Goal: Transaction & Acquisition: Purchase product/service

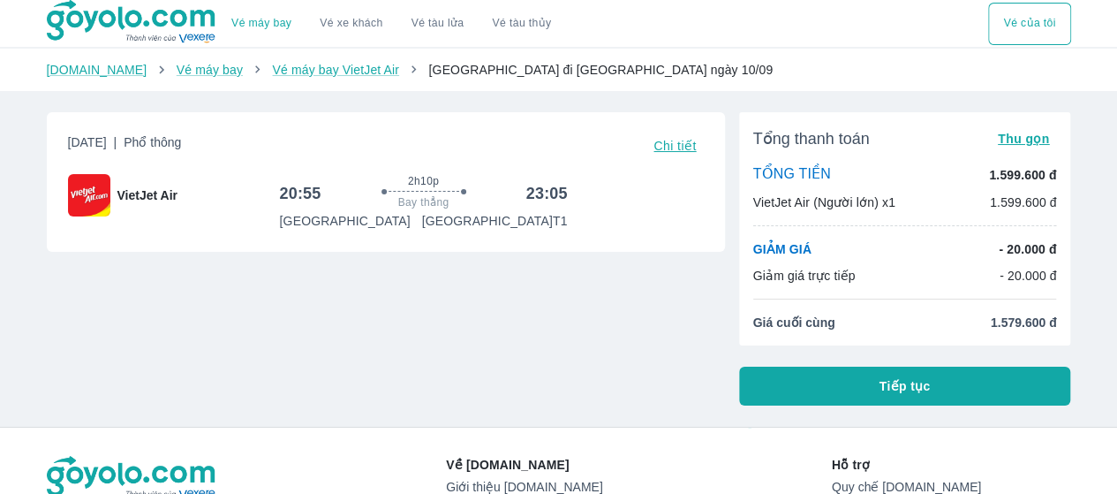
scroll to position [177, 0]
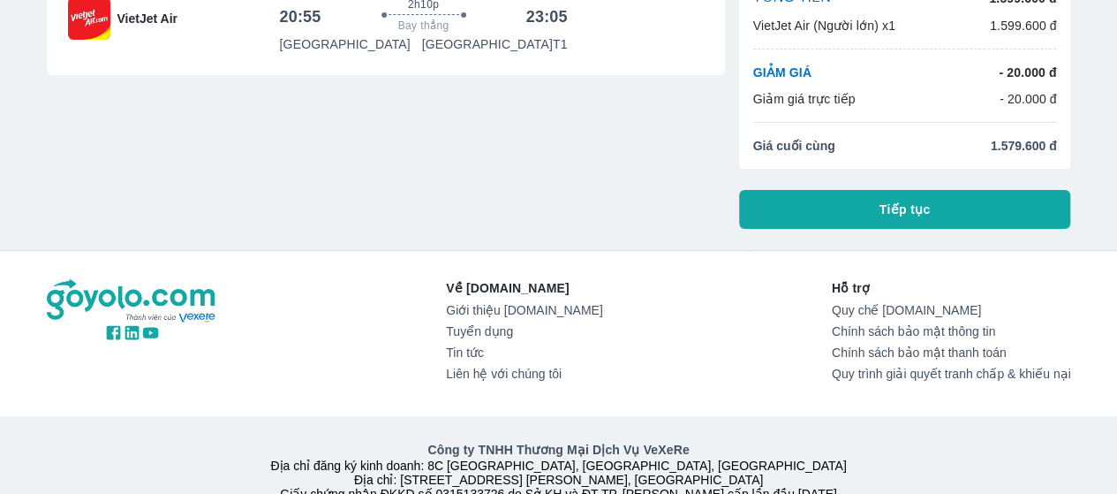
click at [954, 216] on button "Tiếp tục" at bounding box center [905, 209] width 332 height 39
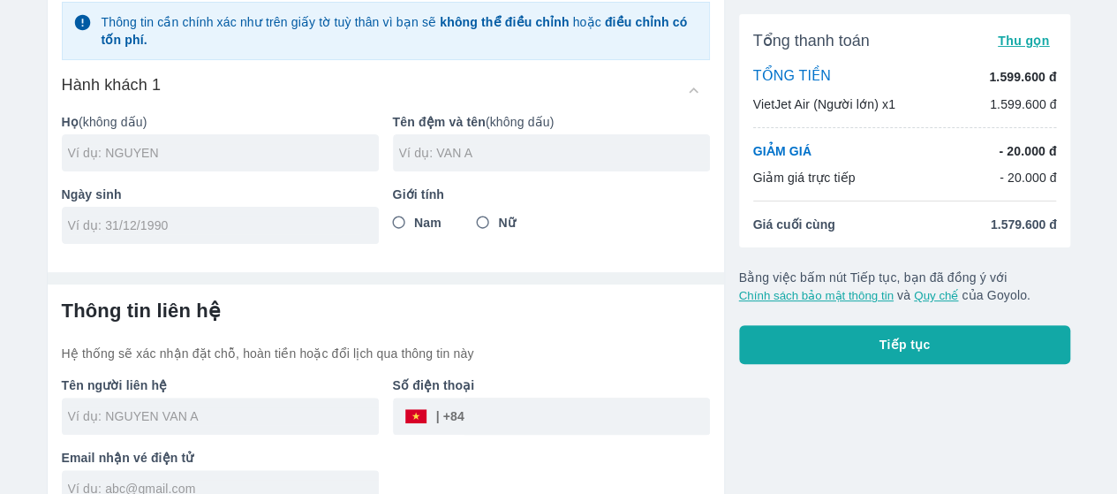
scroll to position [161, 0]
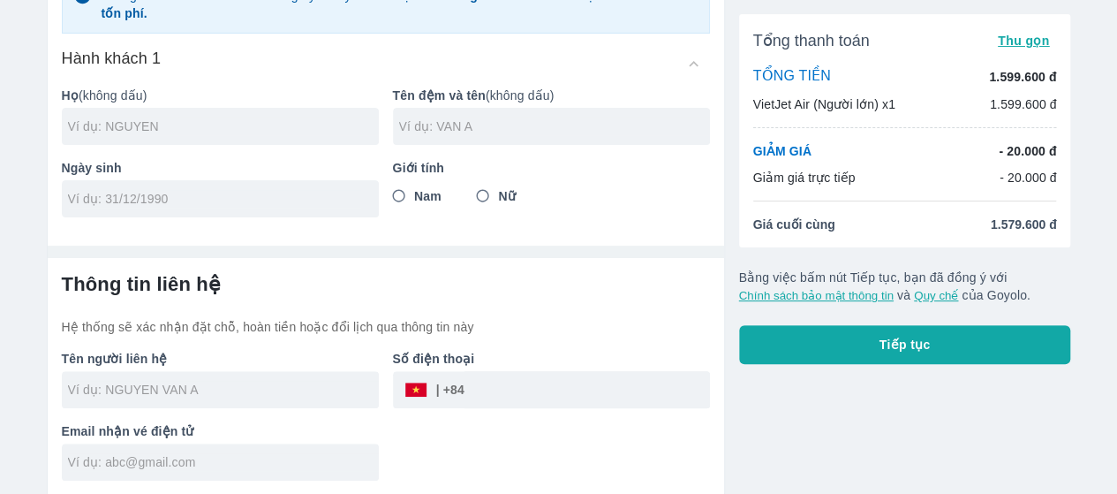
click at [206, 134] on div at bounding box center [220, 126] width 317 height 37
type input "HUYNH"
type input "DUY"
type input "[DATE]"
click at [401, 187] on input "Nam" at bounding box center [399, 196] width 32 height 32
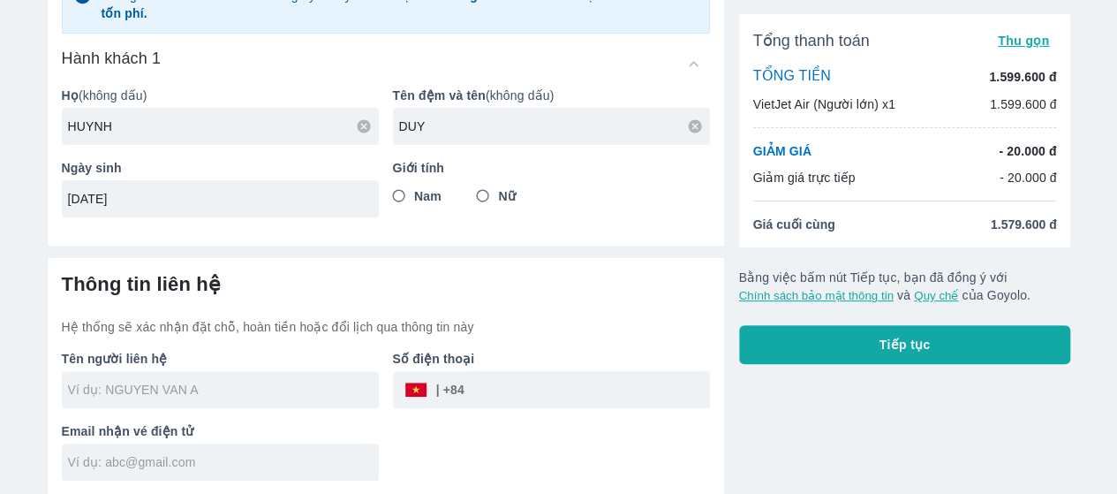
radio input "true"
click at [256, 395] on input "text" at bounding box center [223, 390] width 311 height 18
type input "[PERSON_NAME]"
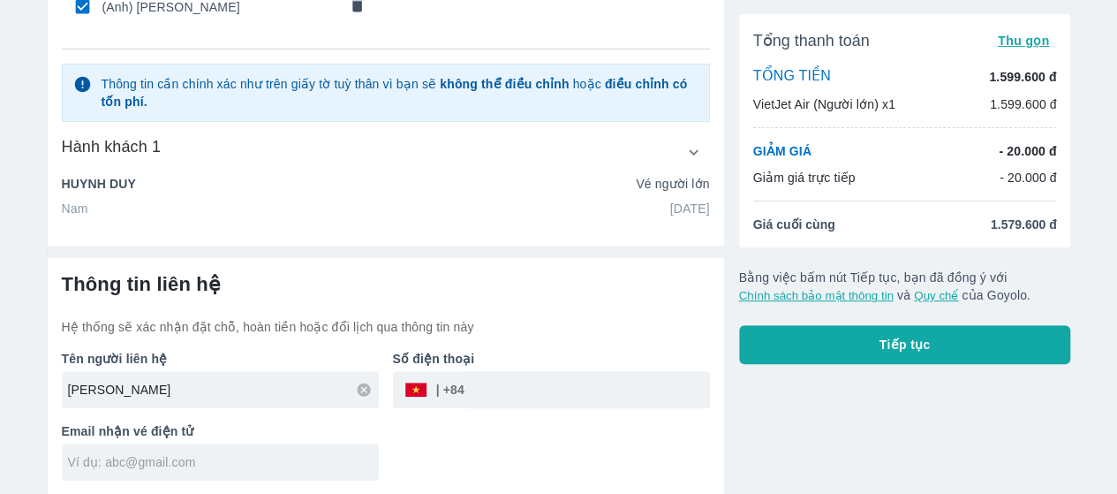
click at [490, 381] on input "tel" at bounding box center [588, 389] width 246 height 42
type input "378248553"
click at [242, 455] on input "text" at bounding box center [223, 462] width 311 height 18
type input "[EMAIL_ADDRESS][DOMAIN_NAME]"
click at [924, 382] on div "Tổng thanh toán Thu gọn TỔNG TIỀN 1.599.600 đ VietJet Air (Người lớn) x1 1.599.…" at bounding box center [898, 194] width 346 height 602
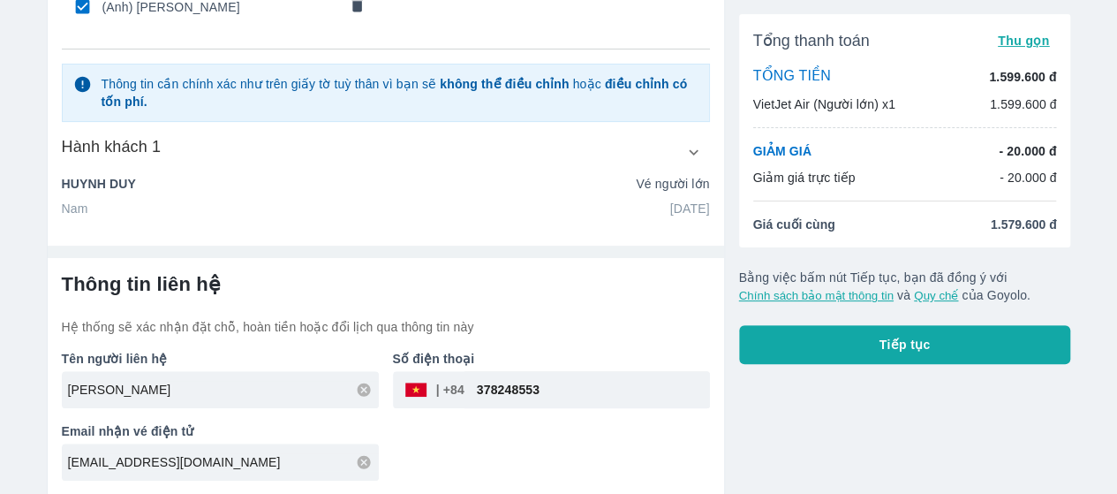
click at [931, 349] on button "Tiếp tục" at bounding box center [905, 344] width 332 height 39
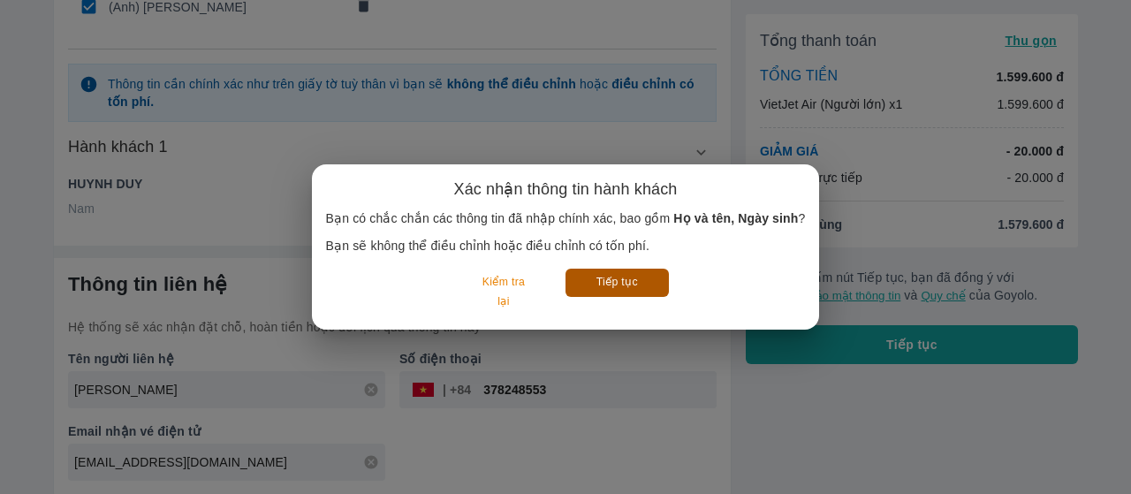
click at [592, 288] on button "Tiếp tục" at bounding box center [616, 282] width 103 height 27
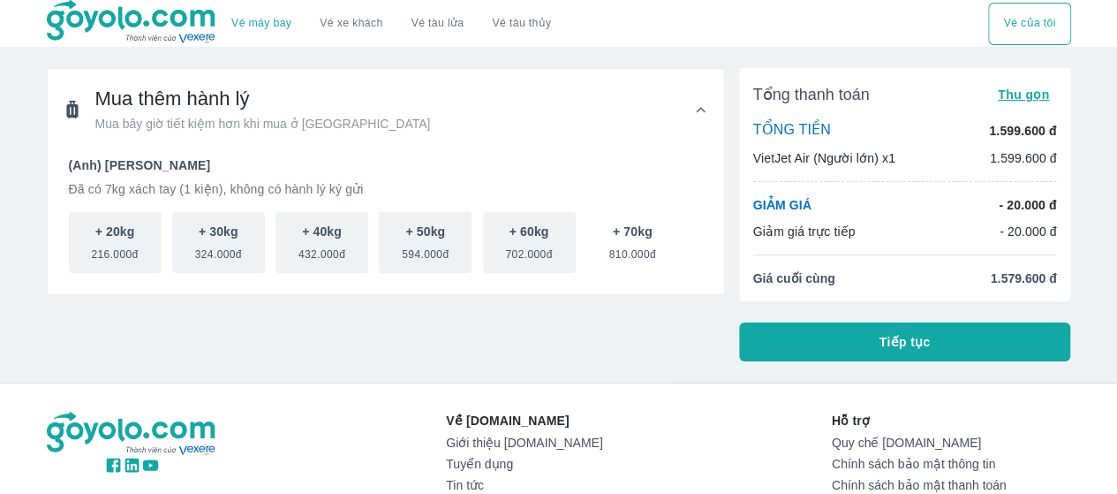
click at [622, 257] on span "810.000đ" at bounding box center [633, 250] width 47 height 21
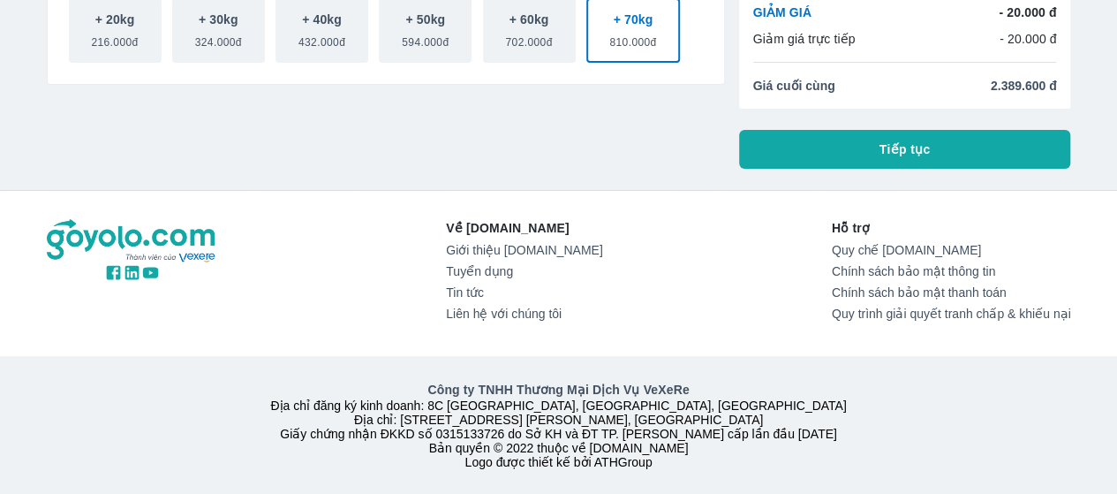
scroll to position [234, 0]
click at [1000, 133] on button "Tiếp tục" at bounding box center [905, 149] width 332 height 39
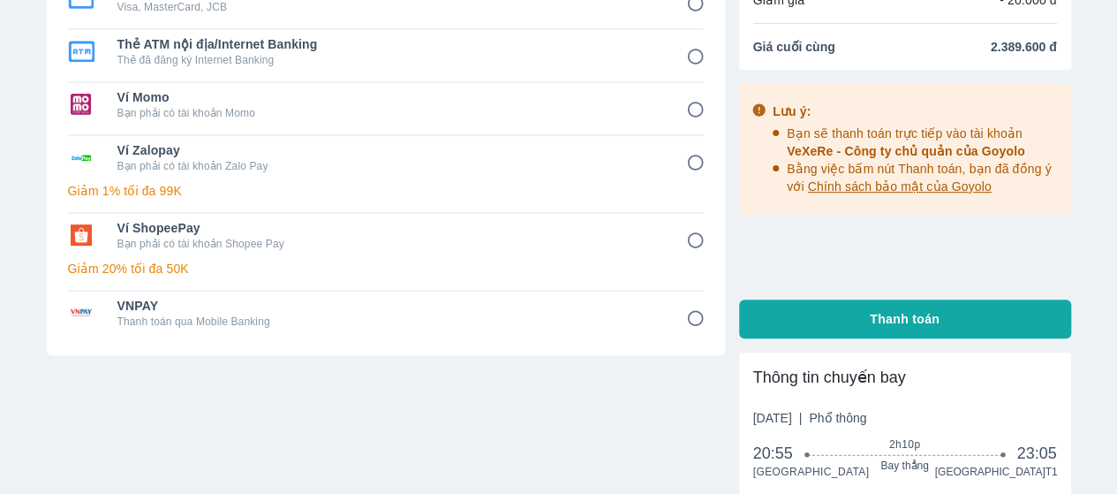
scroll to position [88, 0]
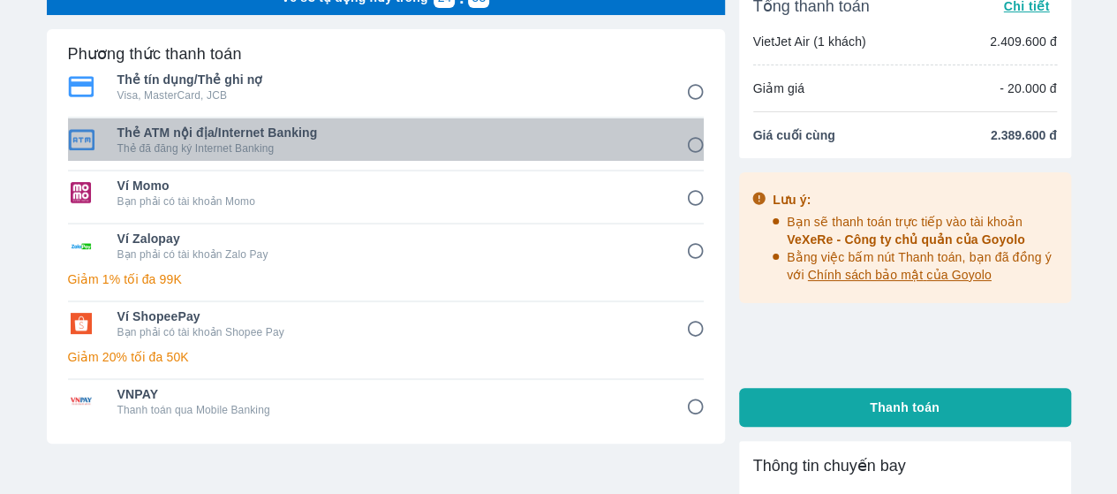
click at [418, 132] on span "Thẻ ATM nội địa/Internet Banking" at bounding box center [389, 133] width 544 height 18
radio input "true"
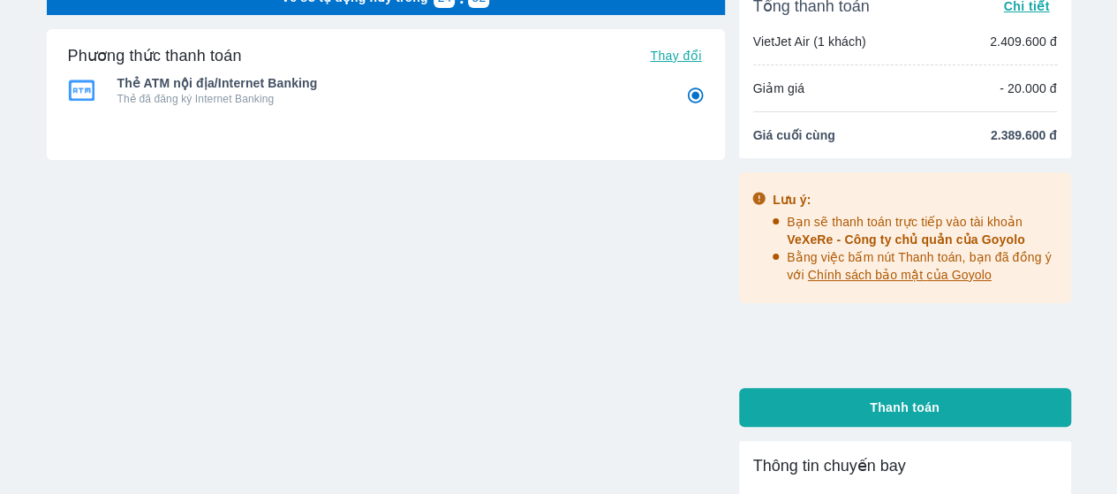
click at [418, 132] on div "Thẻ ATM nội địa/Internet Banking Thẻ đã đăng ký Internet Banking Thẻ tín dụng/T…" at bounding box center [386, 119] width 636 height 102
click at [839, 402] on button "Thanh toán" at bounding box center [905, 407] width 332 height 39
radio input "false"
